Goal: Transaction & Acquisition: Subscribe to service/newsletter

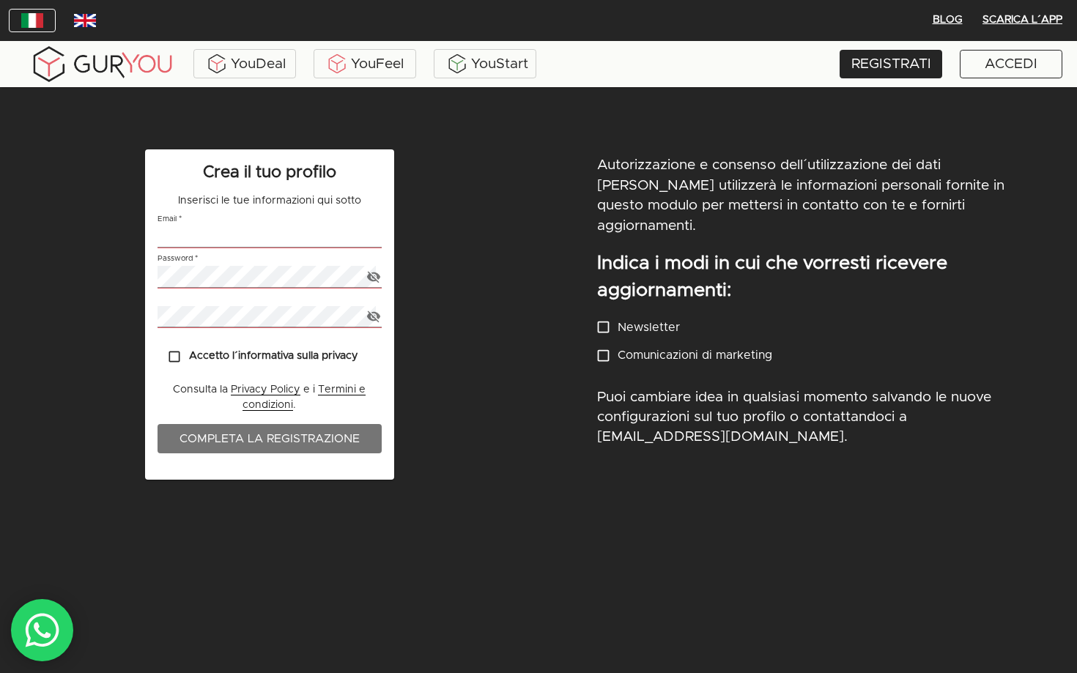
type input "francesco.caroli.efsee+3107@gnail.com"
click at [568, 21] on div "BLOG Scarica l´App" at bounding box center [538, 20] width 1071 height 35
